Goal: Find contact information: Find contact information

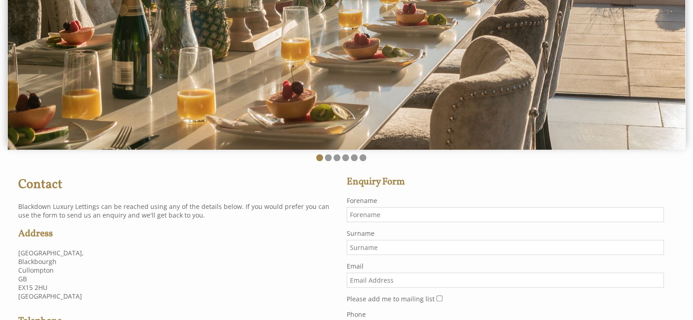
scroll to position [319, 0]
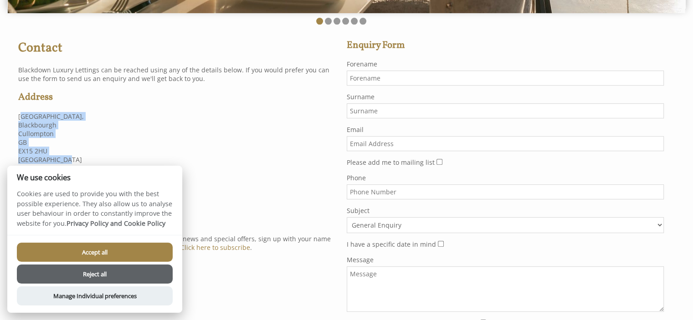
drag, startPoint x: 65, startPoint y: 150, endPoint x: 10, endPoint y: 113, distance: 65.9
click at [10, 113] on div "Contact Blackdown Luxury Lettings can be reached using any of the details below…" at bounding box center [346, 195] width 682 height 329
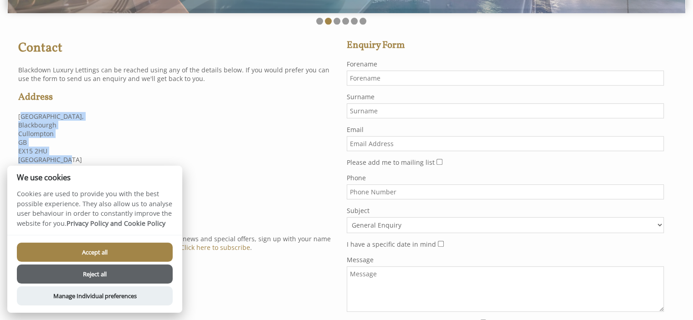
drag, startPoint x: 148, startPoint y: 252, endPoint x: 141, endPoint y: 242, distance: 11.8
click at [148, 252] on button "Accept all" at bounding box center [95, 252] width 156 height 19
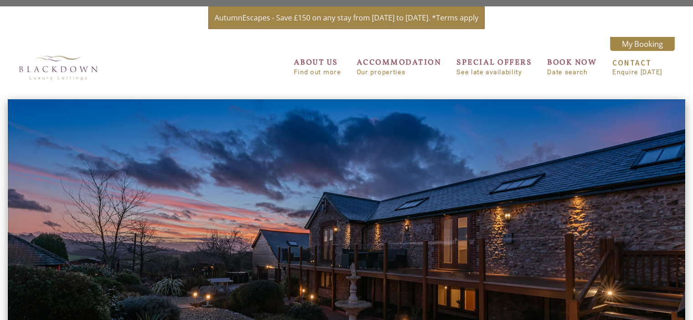
scroll to position [319, 0]
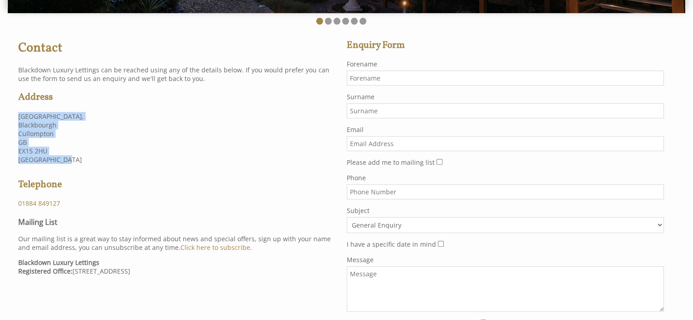
drag, startPoint x: 77, startPoint y: 164, endPoint x: 15, endPoint y: 119, distance: 76.3
click at [15, 119] on div "Contact Blackdown Luxury Lettings can be reached using any of the details below…" at bounding box center [177, 157] width 329 height 252
copy p "[STREET_ADDRESS]"
